Goal: Transaction & Acquisition: Download file/media

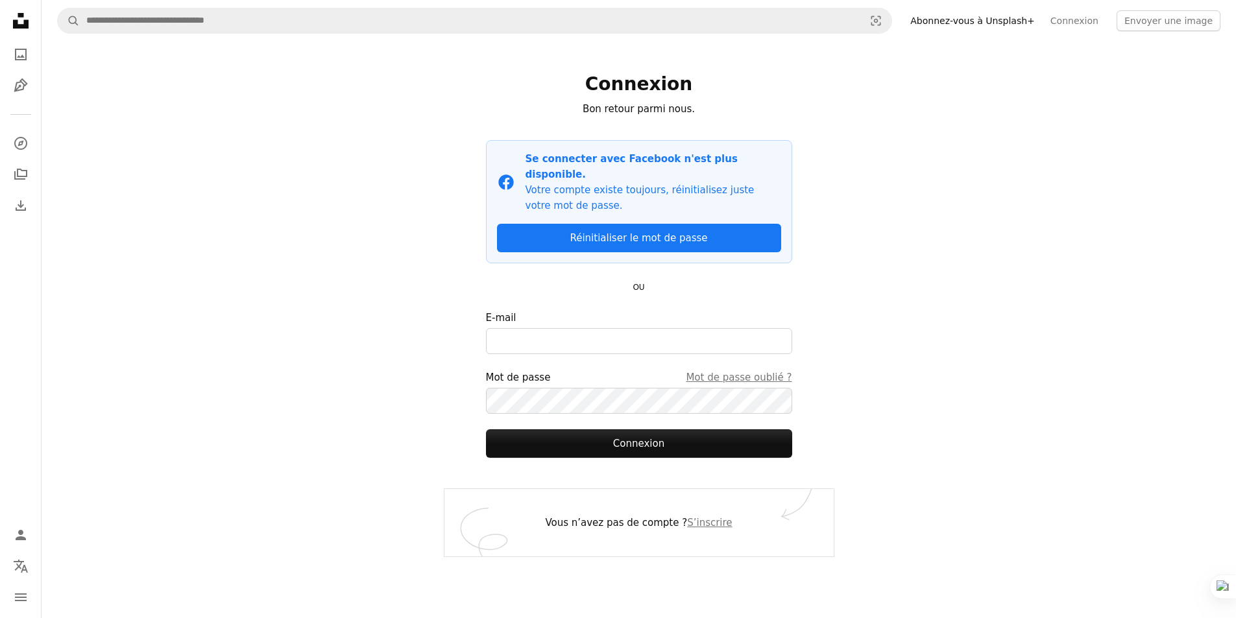
click at [979, 90] on div "A magnifying glass Visual search Abonnez-vous à Unsplash+ Connexion Envoyer une…" at bounding box center [639, 309] width 1195 height 618
click at [19, 49] on icon "Photos" at bounding box center [21, 55] width 12 height 12
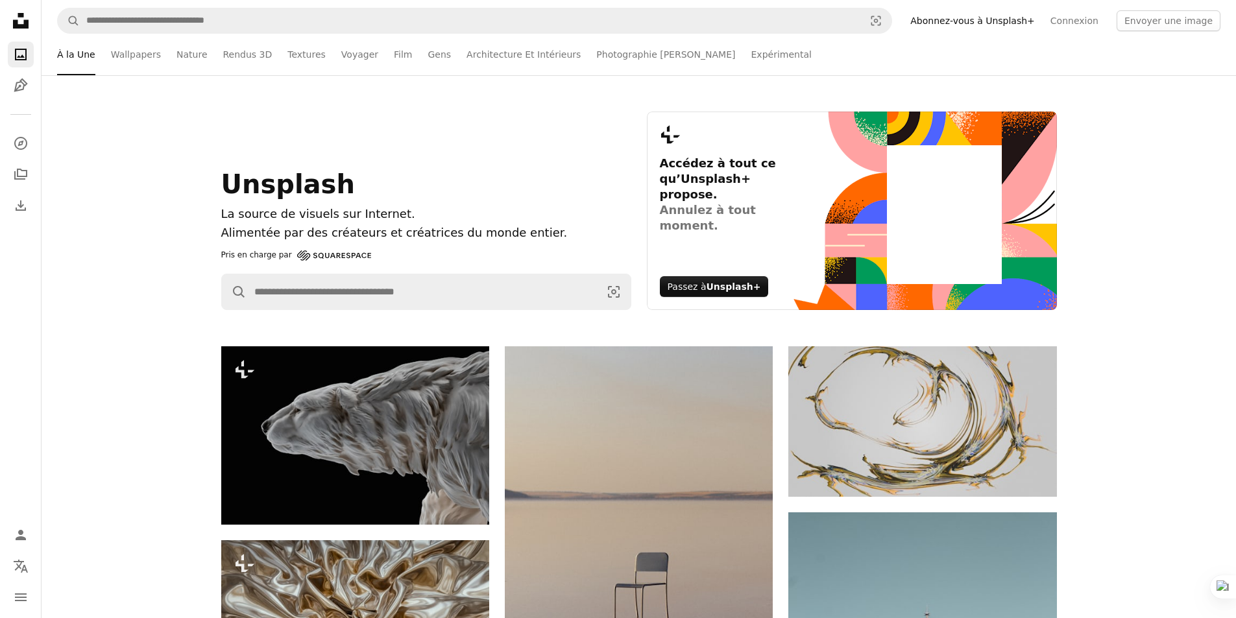
click at [22, 23] on icon "Unsplash logo Accueil Unsplash" at bounding box center [21, 21] width 26 height 26
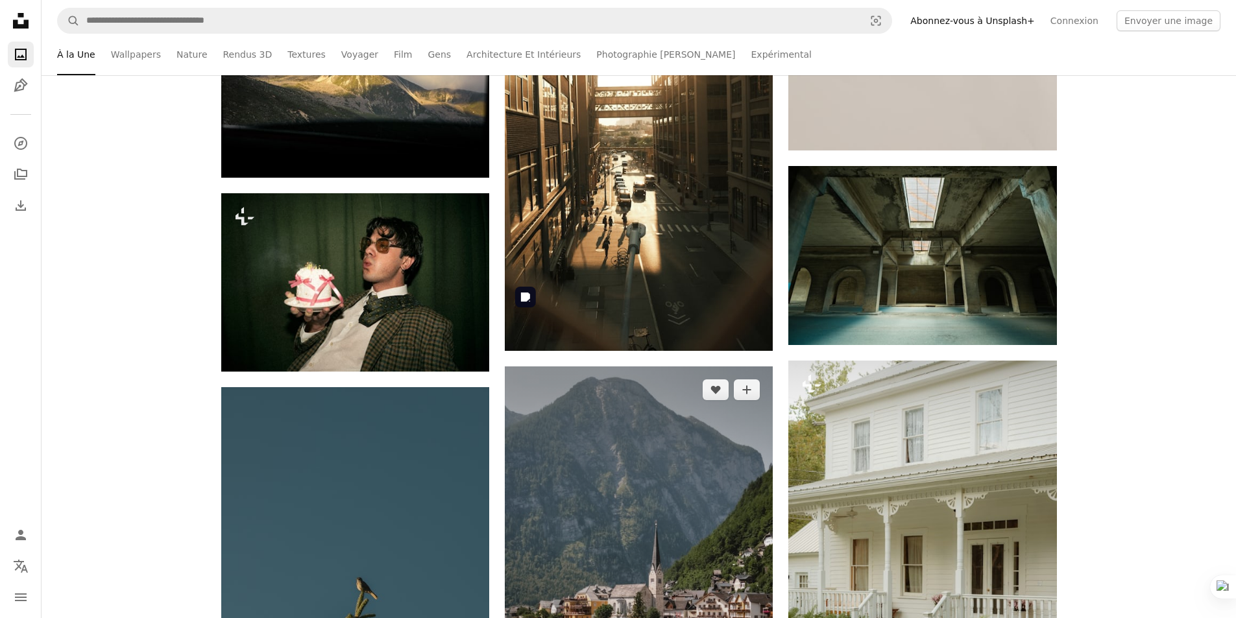
scroll to position [5127, 0]
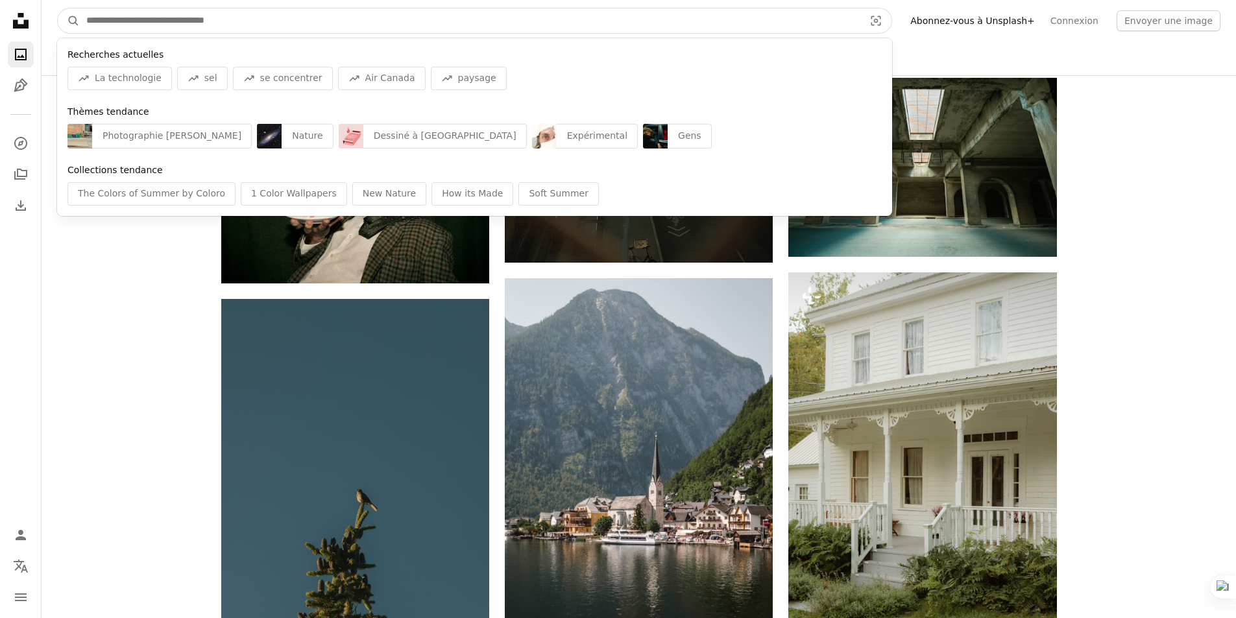
click at [780, 22] on input "Rechercher des visuels sur tout le site" at bounding box center [470, 20] width 781 height 25
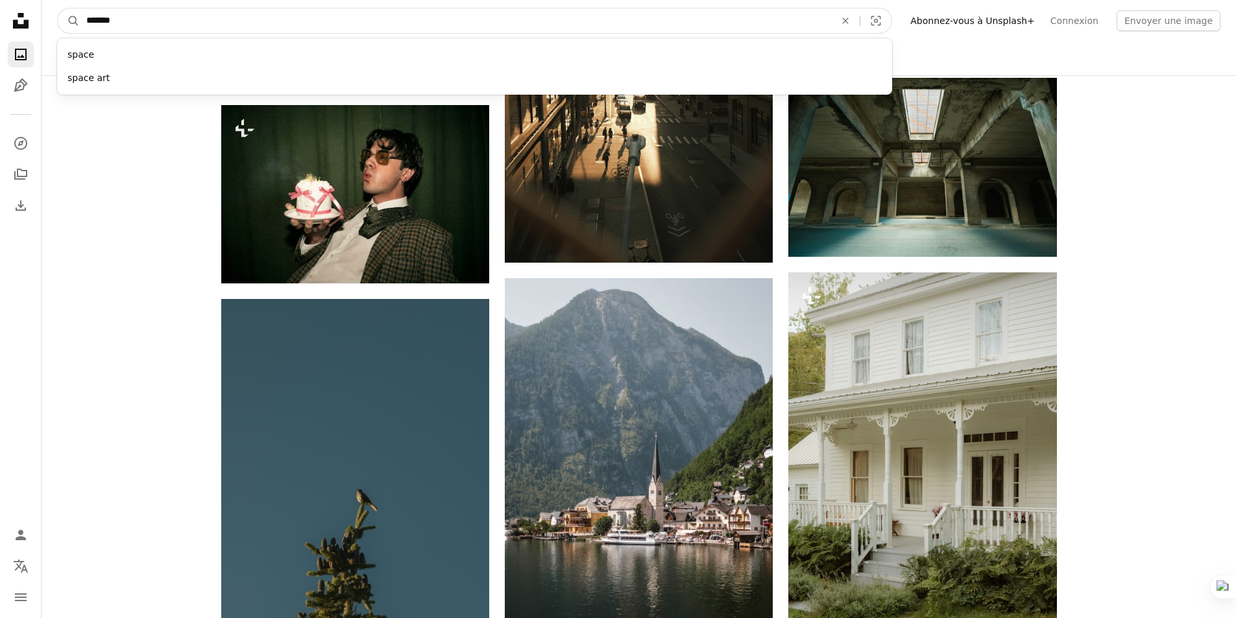
type input "*******"
click at [58, 8] on button "A magnifying glass" at bounding box center [69, 20] width 22 height 25
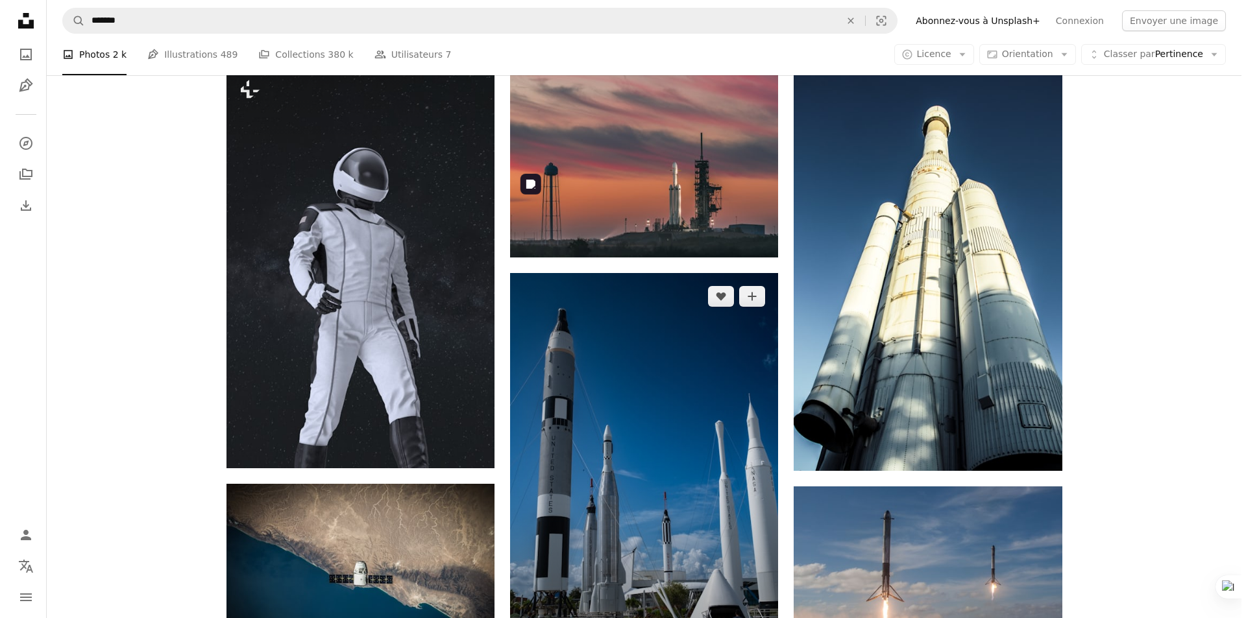
scroll to position [779, 0]
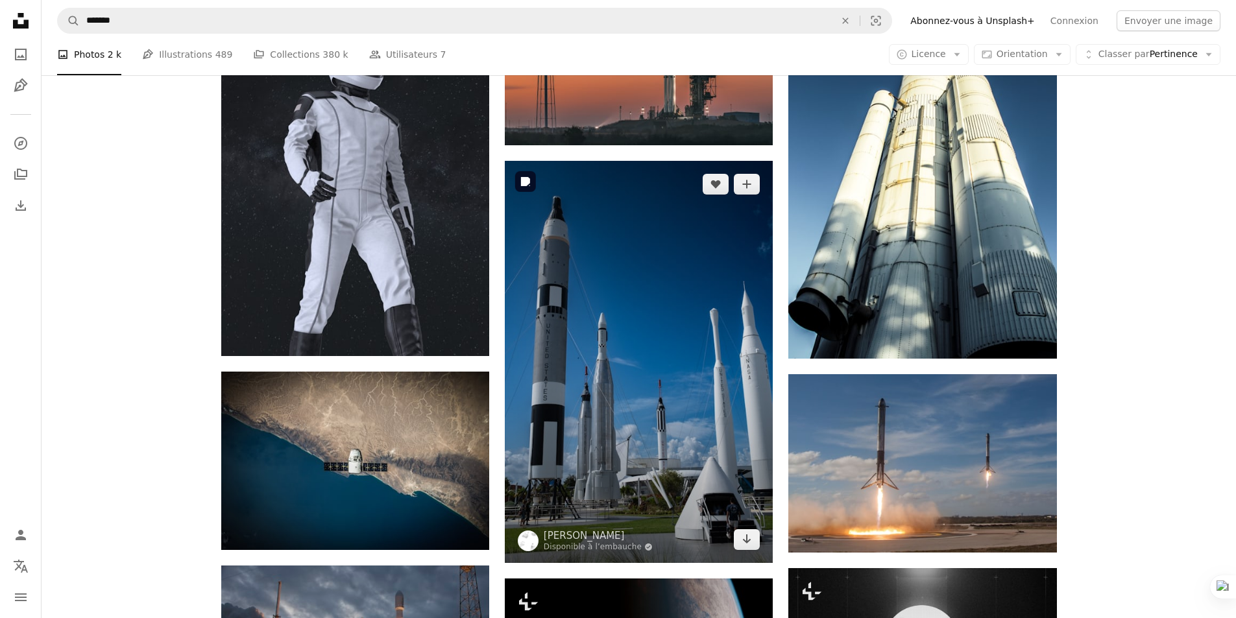
click at [668, 348] on img at bounding box center [639, 362] width 268 height 402
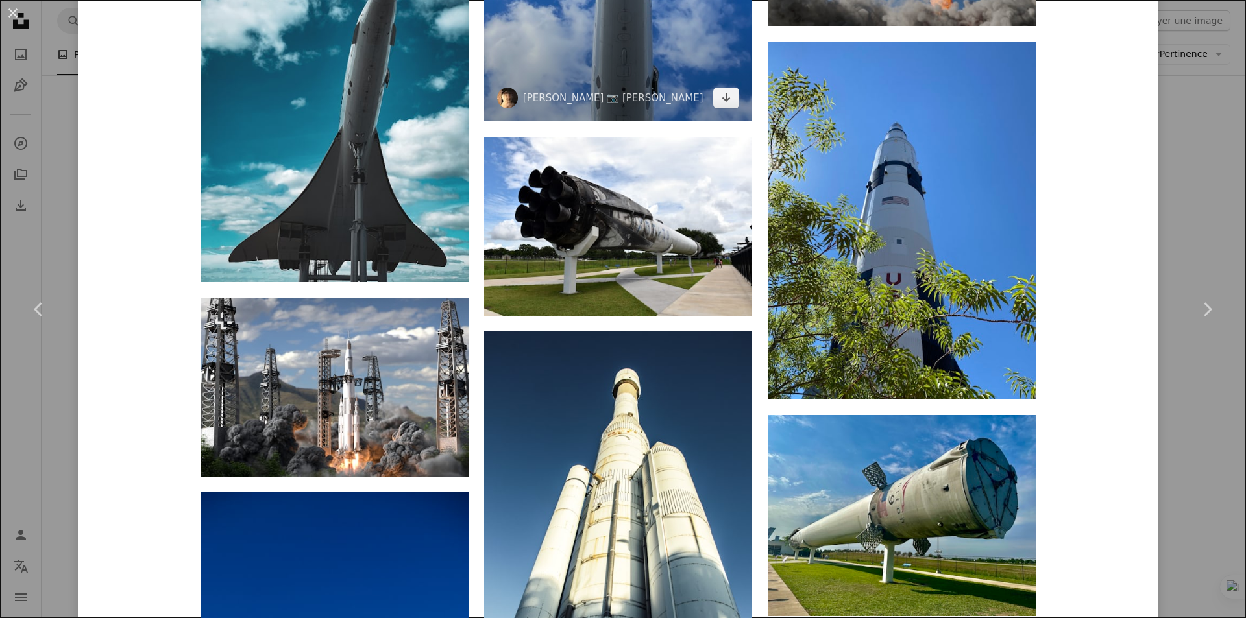
scroll to position [4173, 0]
